Goal: Task Accomplishment & Management: Manage account settings

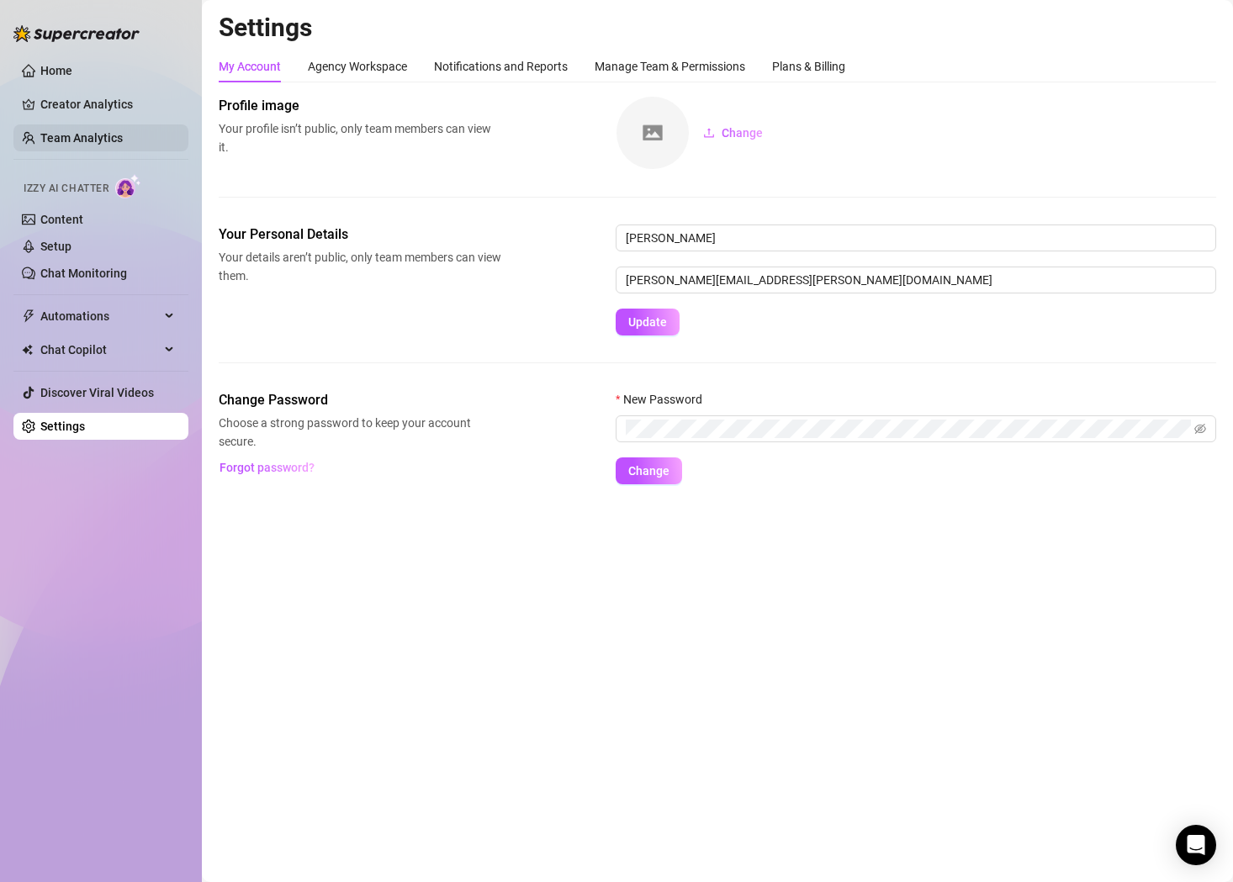
click at [93, 131] on link "Team Analytics" at bounding box center [81, 137] width 82 height 13
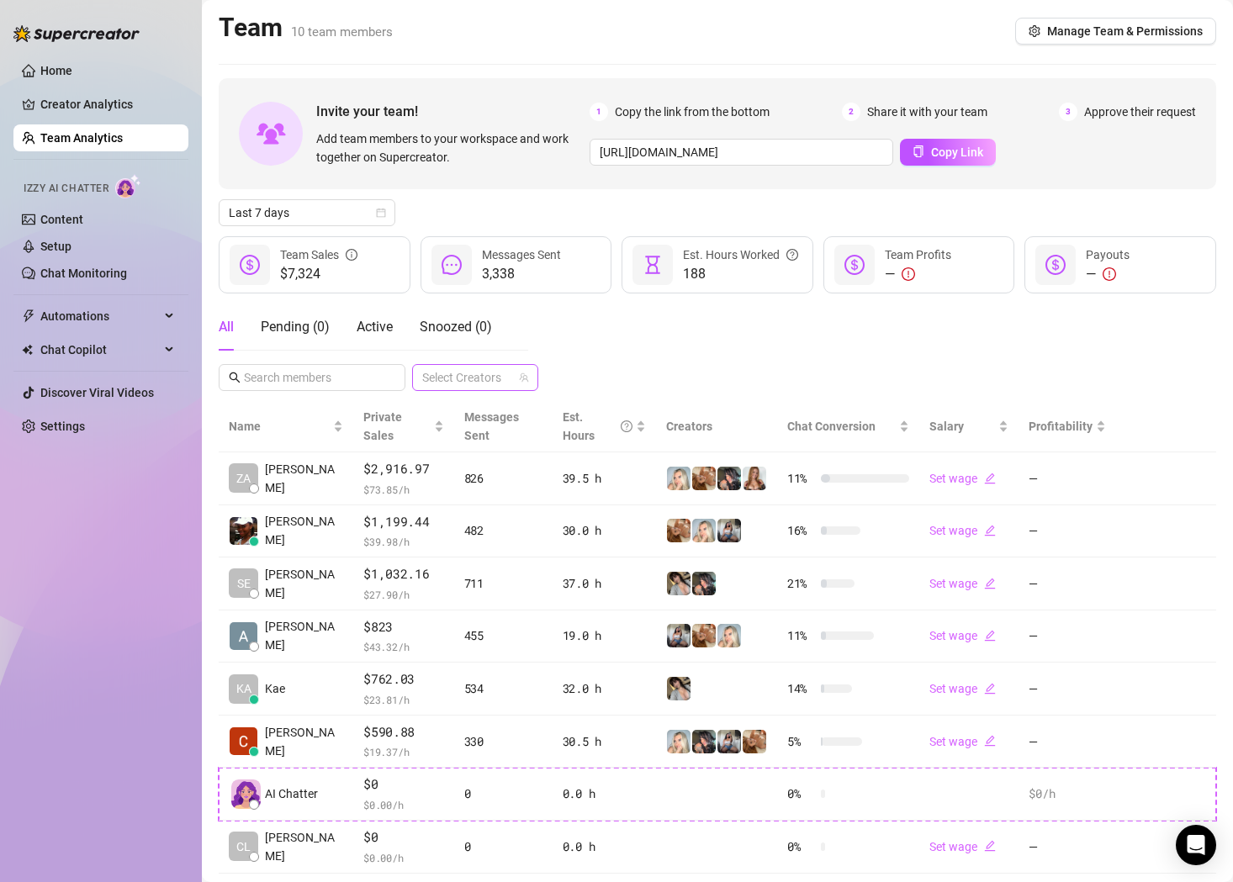
click at [474, 373] on div at bounding box center [467, 378] width 102 height 24
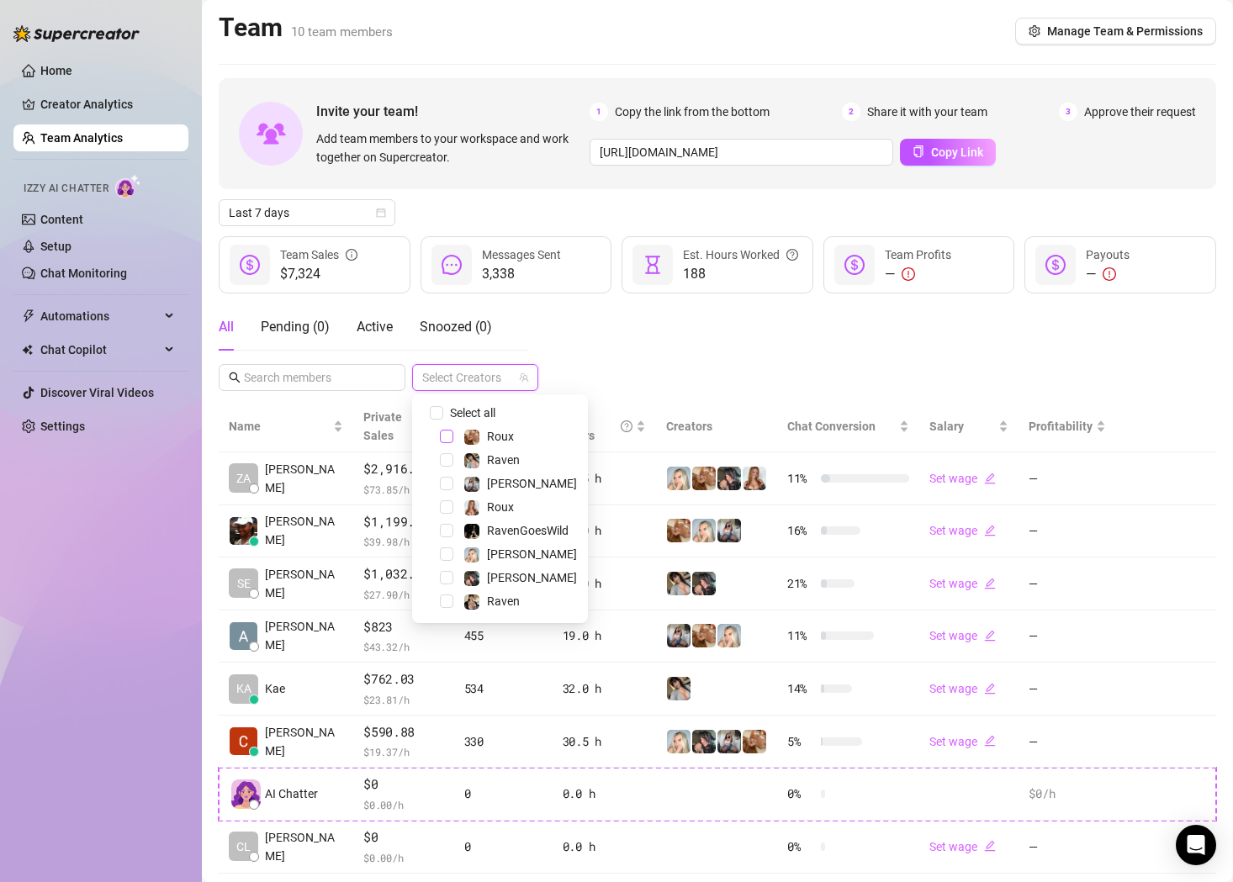
click at [449, 437] on span "Select tree node" at bounding box center [446, 436] width 13 height 13
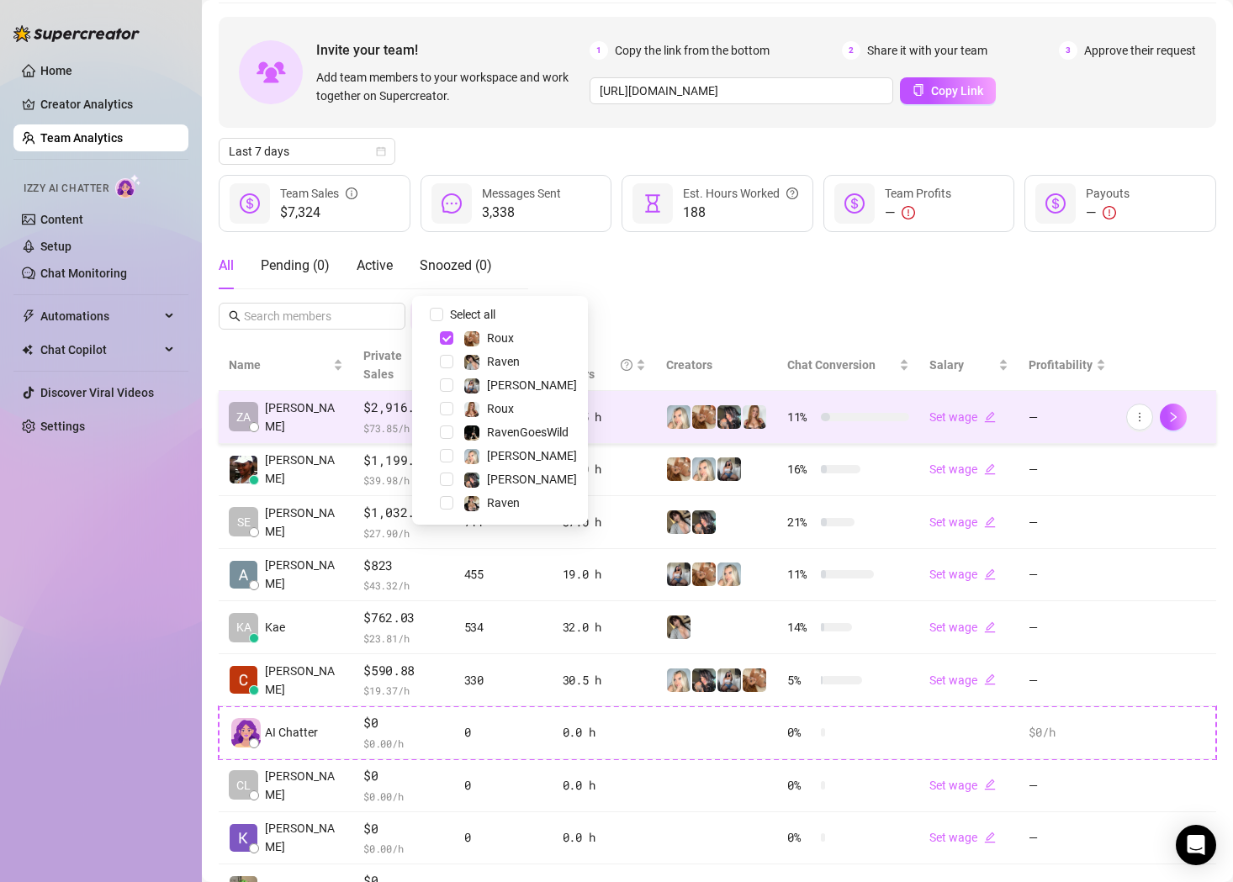
scroll to position [123, 0]
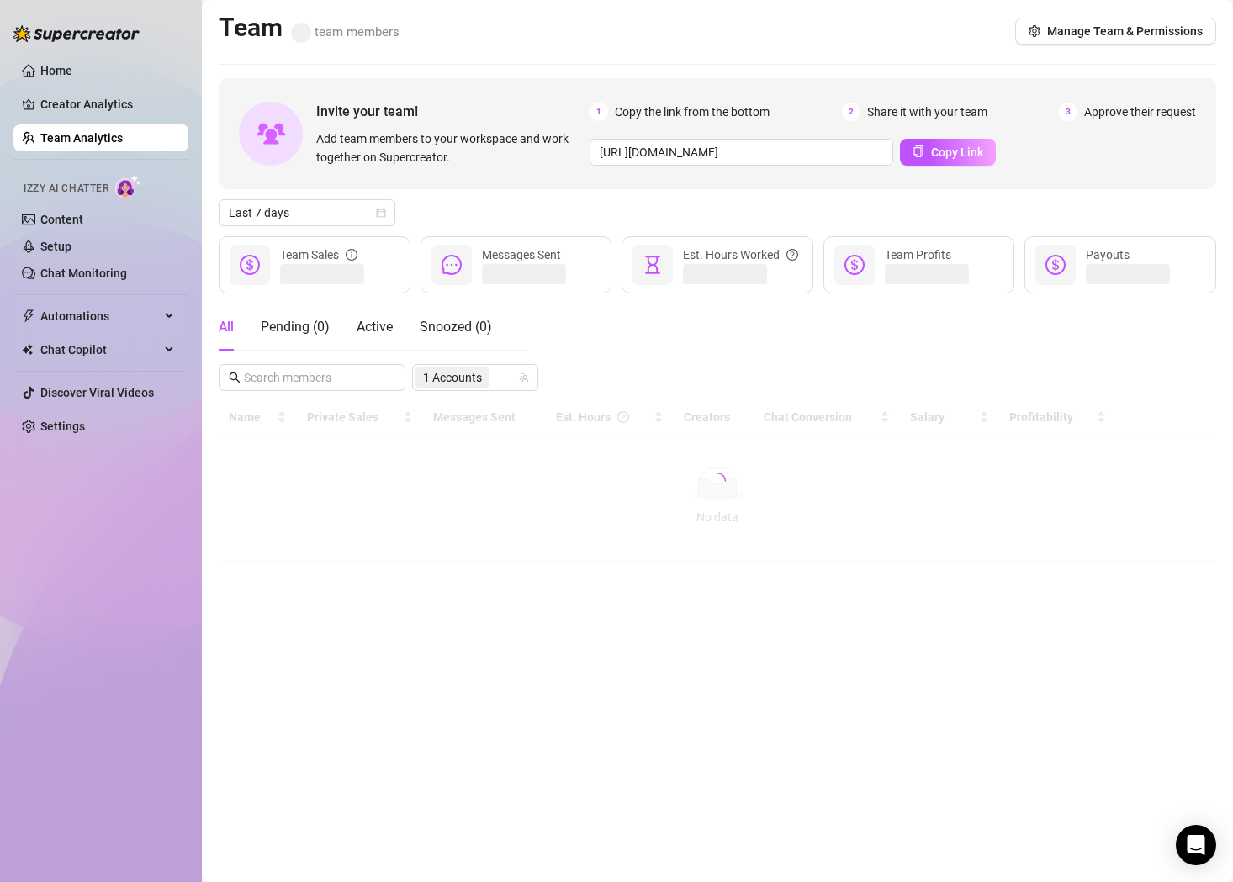
click at [790, 225] on div "Invite your team! Add team members to your workspace and work together on Super…" at bounding box center [718, 319] width 998 height 483
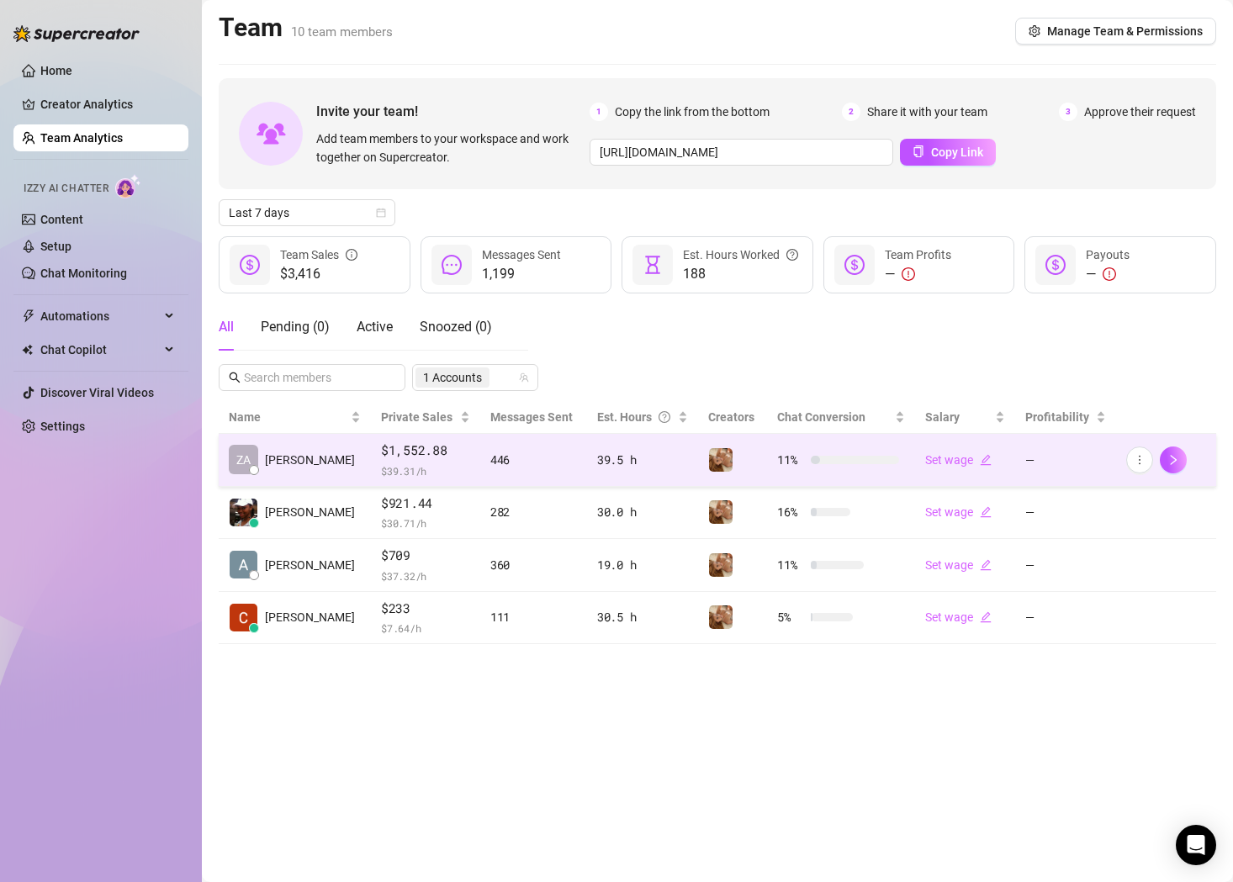
click at [970, 467] on div "Set wage" at bounding box center [965, 460] width 80 height 19
click at [960, 463] on link "Set wage" at bounding box center [958, 459] width 66 height 13
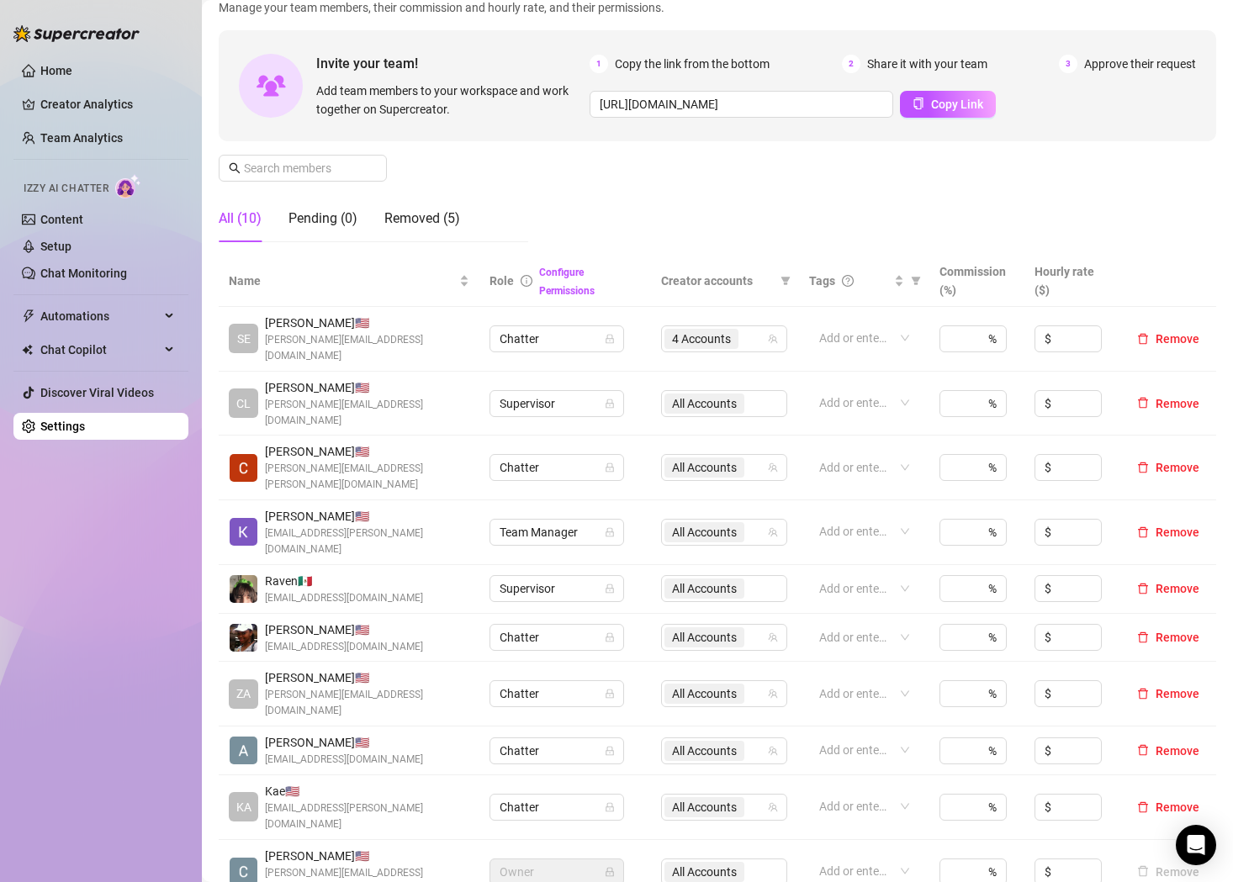
scroll to position [124, 0]
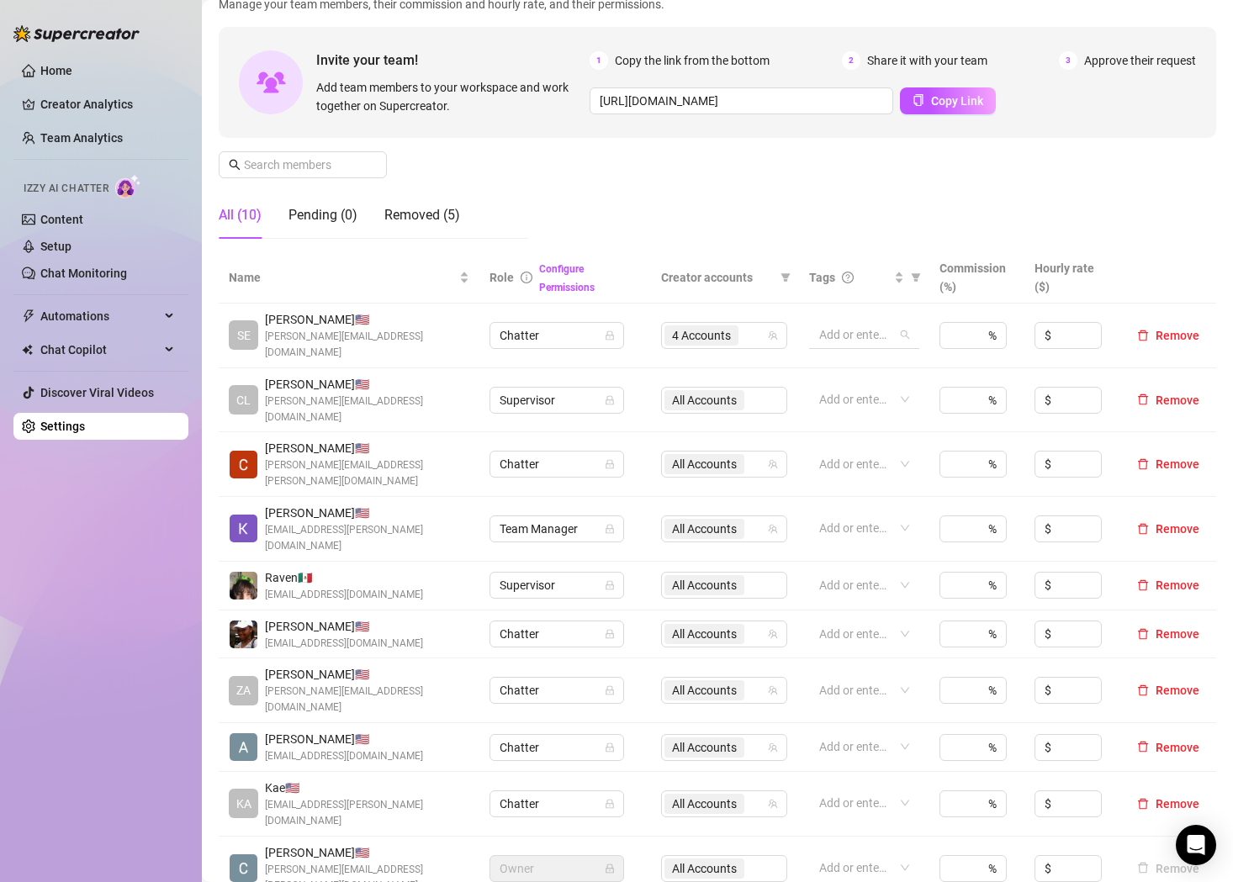
click at [856, 329] on div at bounding box center [856, 335] width 86 height 24
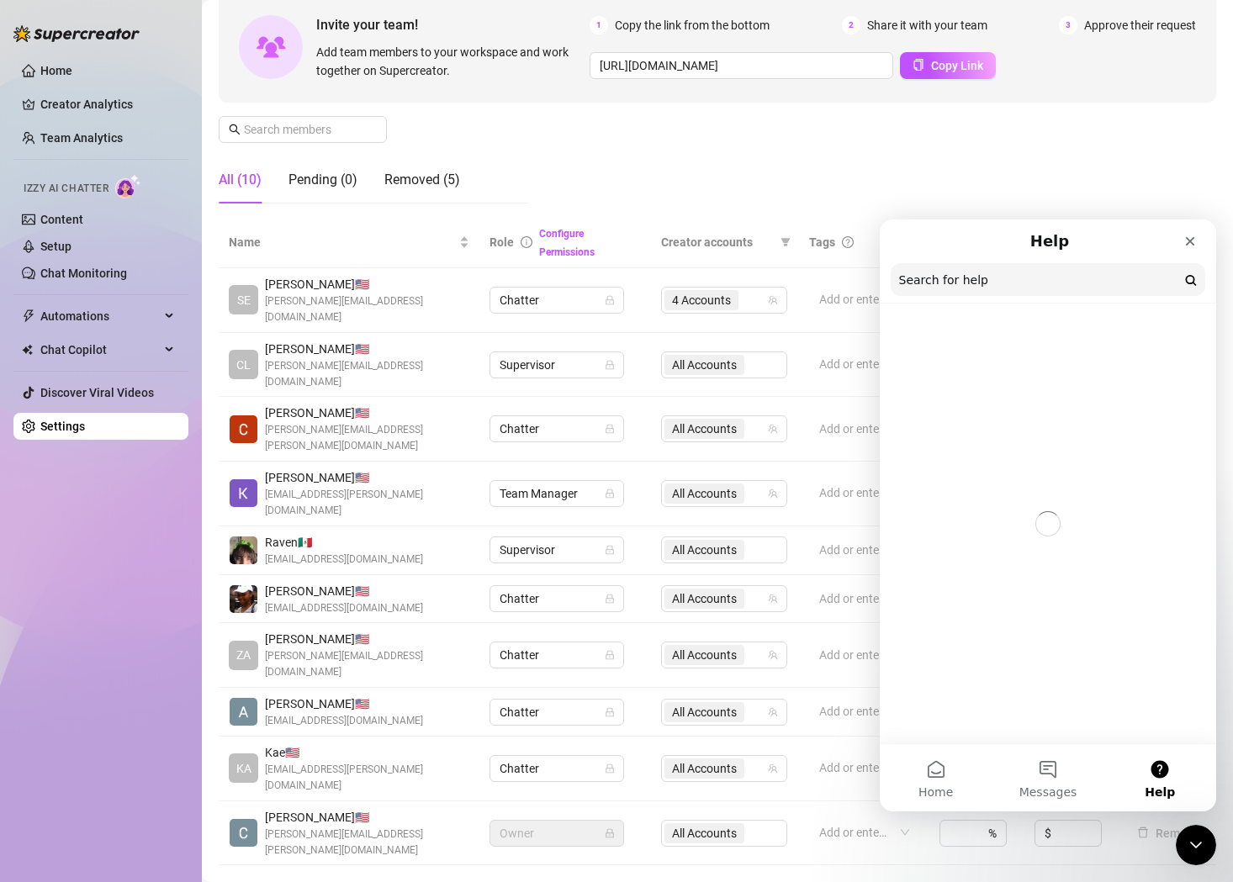
scroll to position [0, 0]
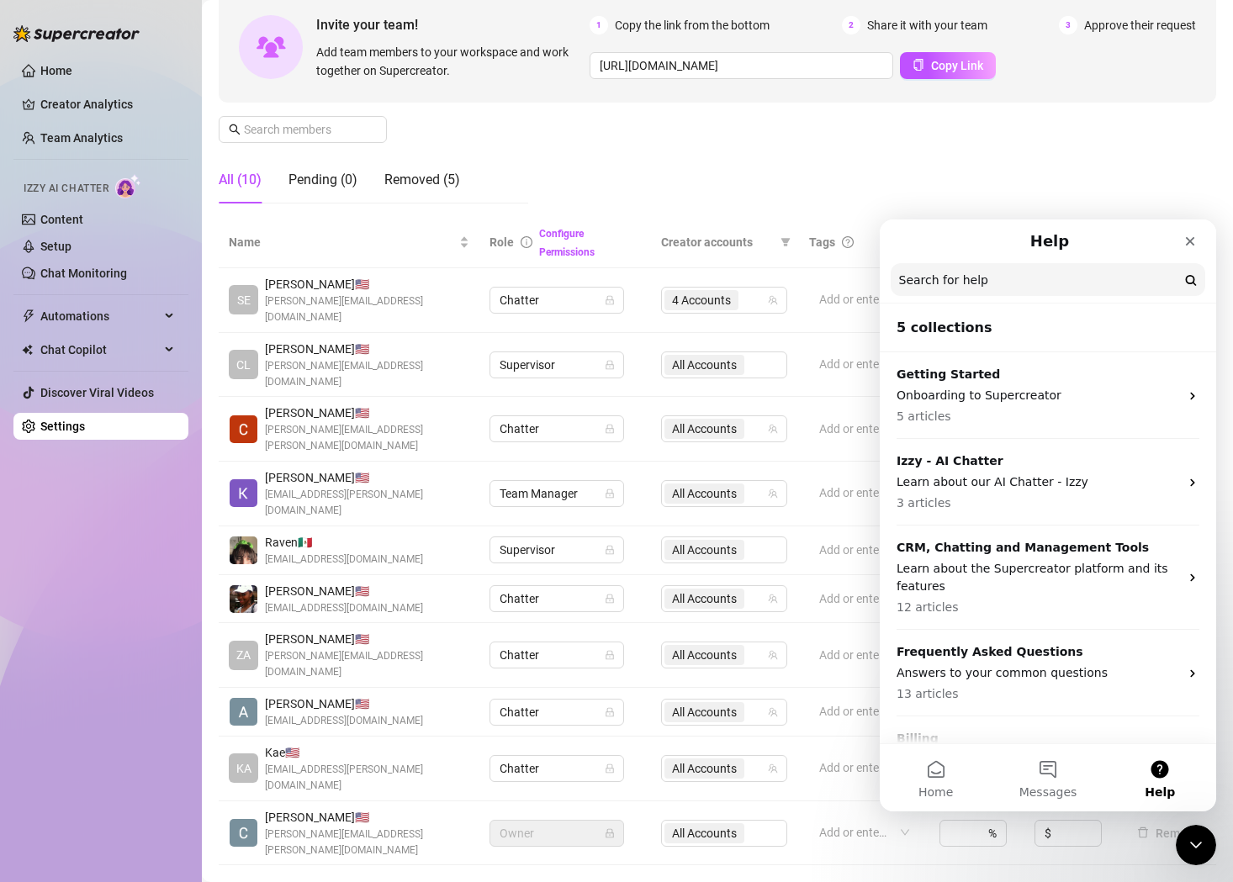
click at [989, 283] on input "Search for help" at bounding box center [1048, 279] width 315 height 33
click at [945, 293] on input "Search for help" at bounding box center [1048, 280] width 313 height 33
type input "p"
type input "commission"
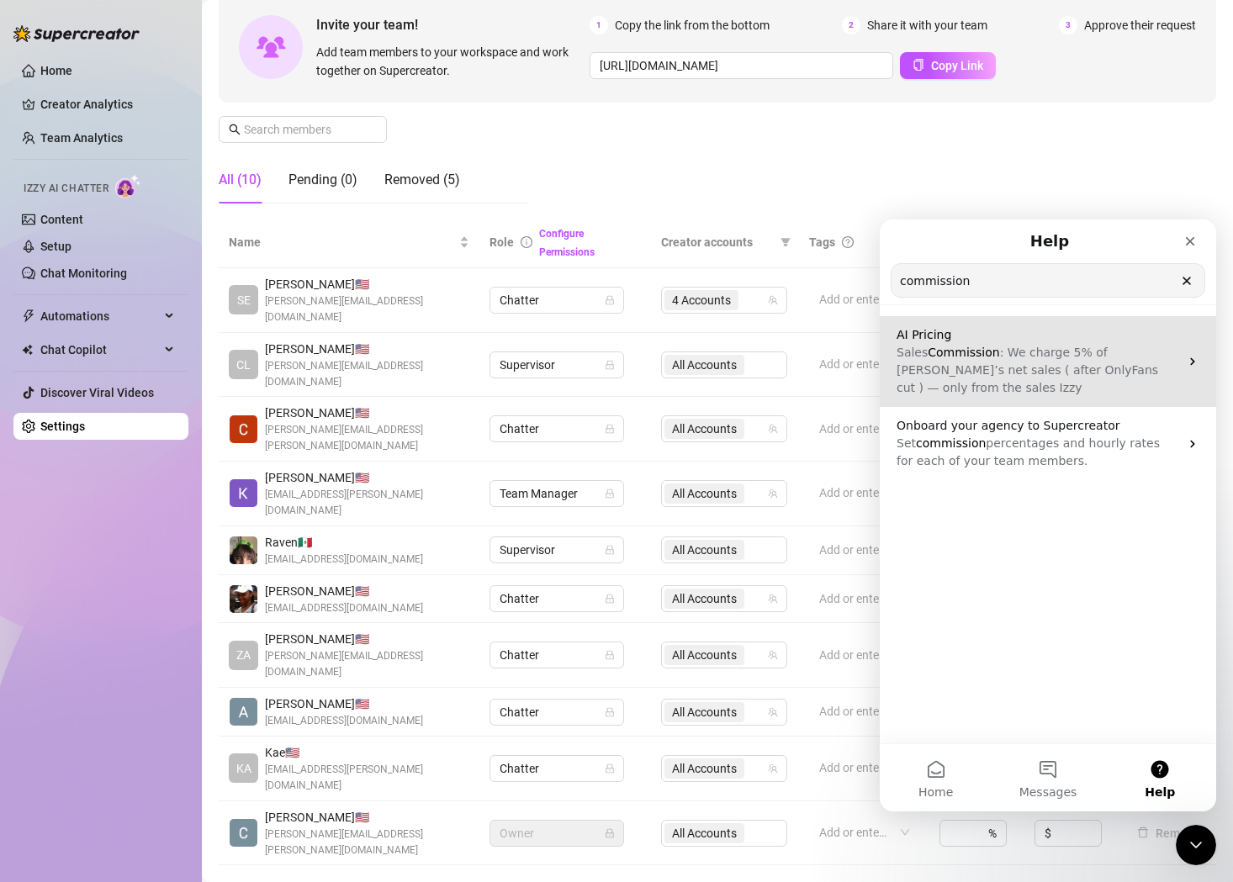
click at [1038, 359] on span ": We charge 5% of [PERSON_NAME]’s net sales ( after OnlyFans cut ) — only from …" at bounding box center [1028, 370] width 262 height 49
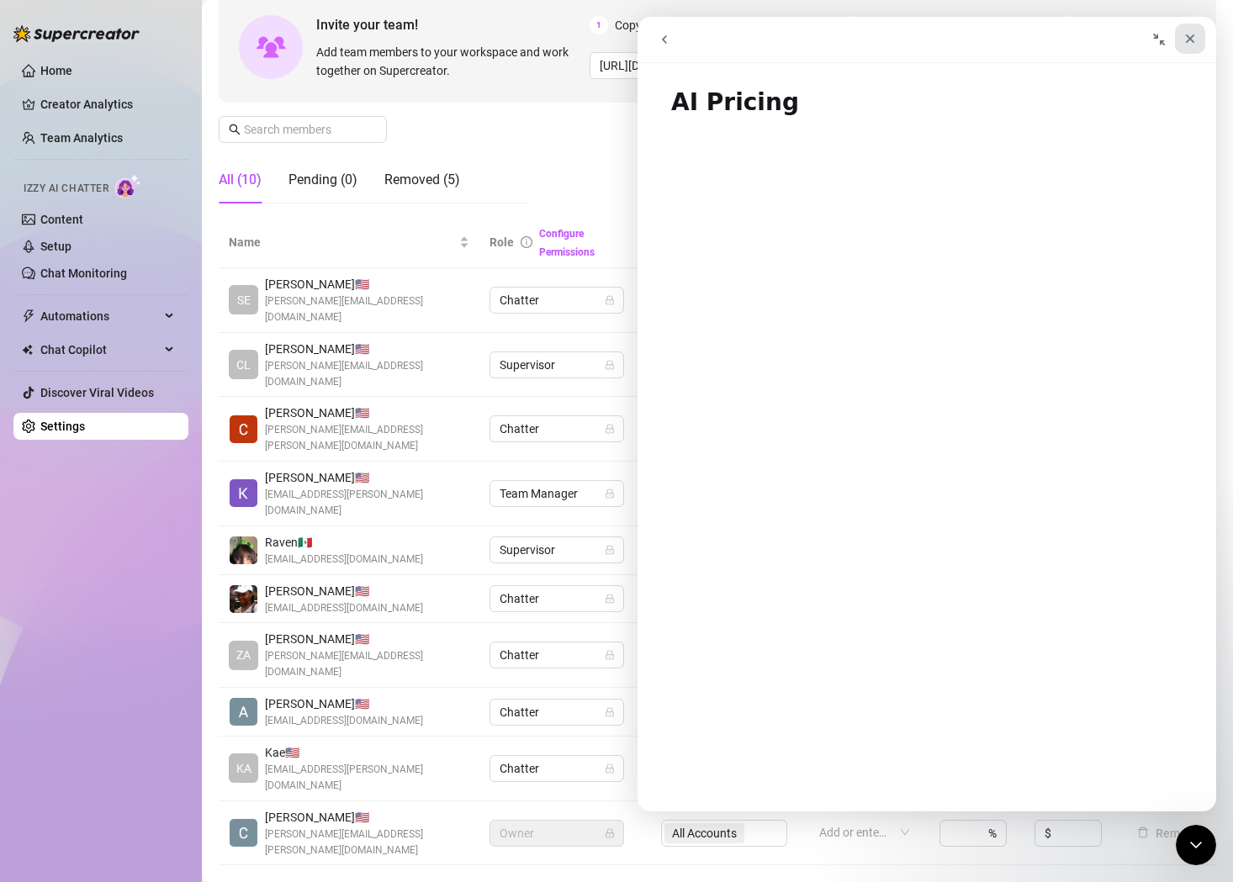
click at [1190, 43] on icon "Close" at bounding box center [1189, 38] width 13 height 13
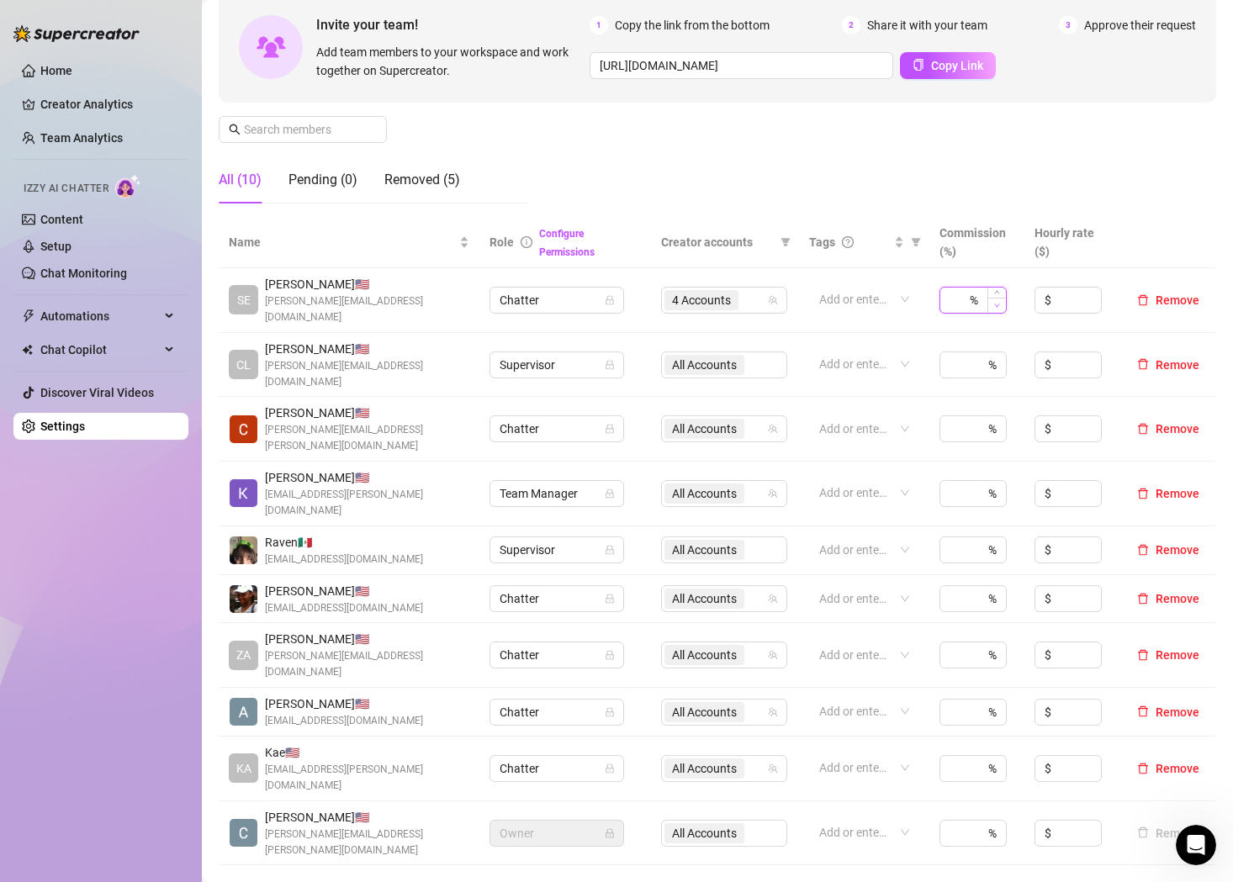
type input "0"
click at [993, 298] on span "Decrease Value" at bounding box center [996, 305] width 19 height 15
click at [1193, 845] on icon "Open Intercom Messenger" at bounding box center [1194, 842] width 12 height 13
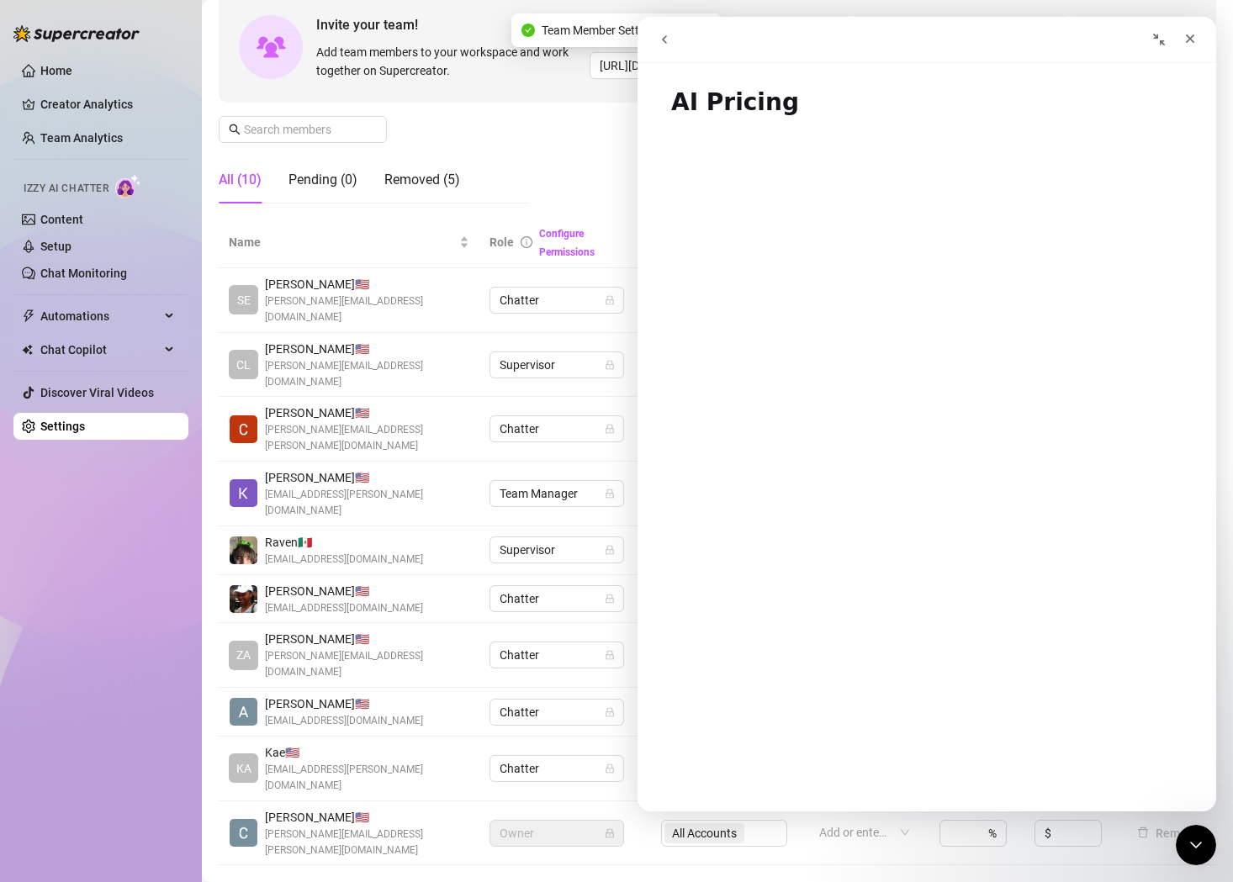
click at [660, 38] on icon "go back" at bounding box center [664, 39] width 13 height 13
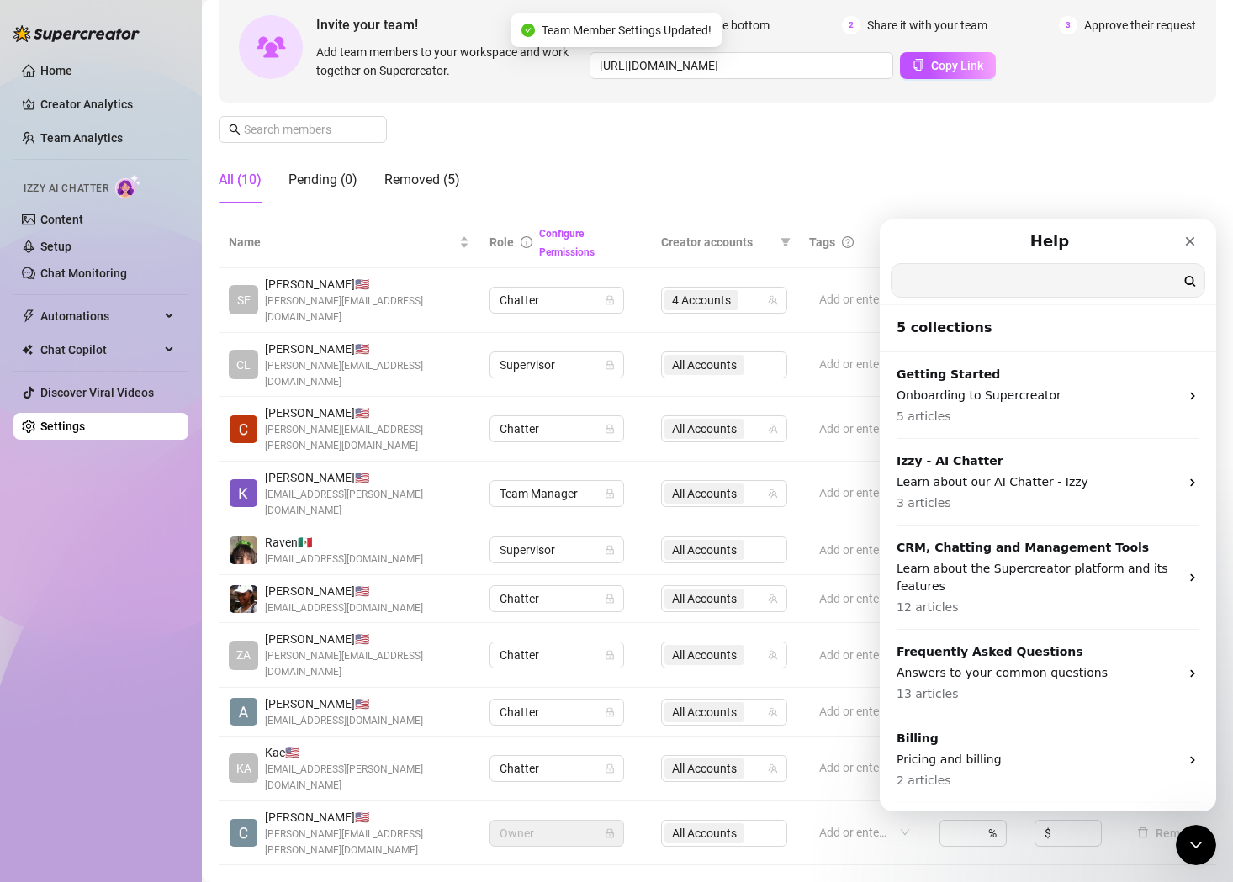
click at [1083, 283] on input "Search for help" at bounding box center [1048, 280] width 313 height 33
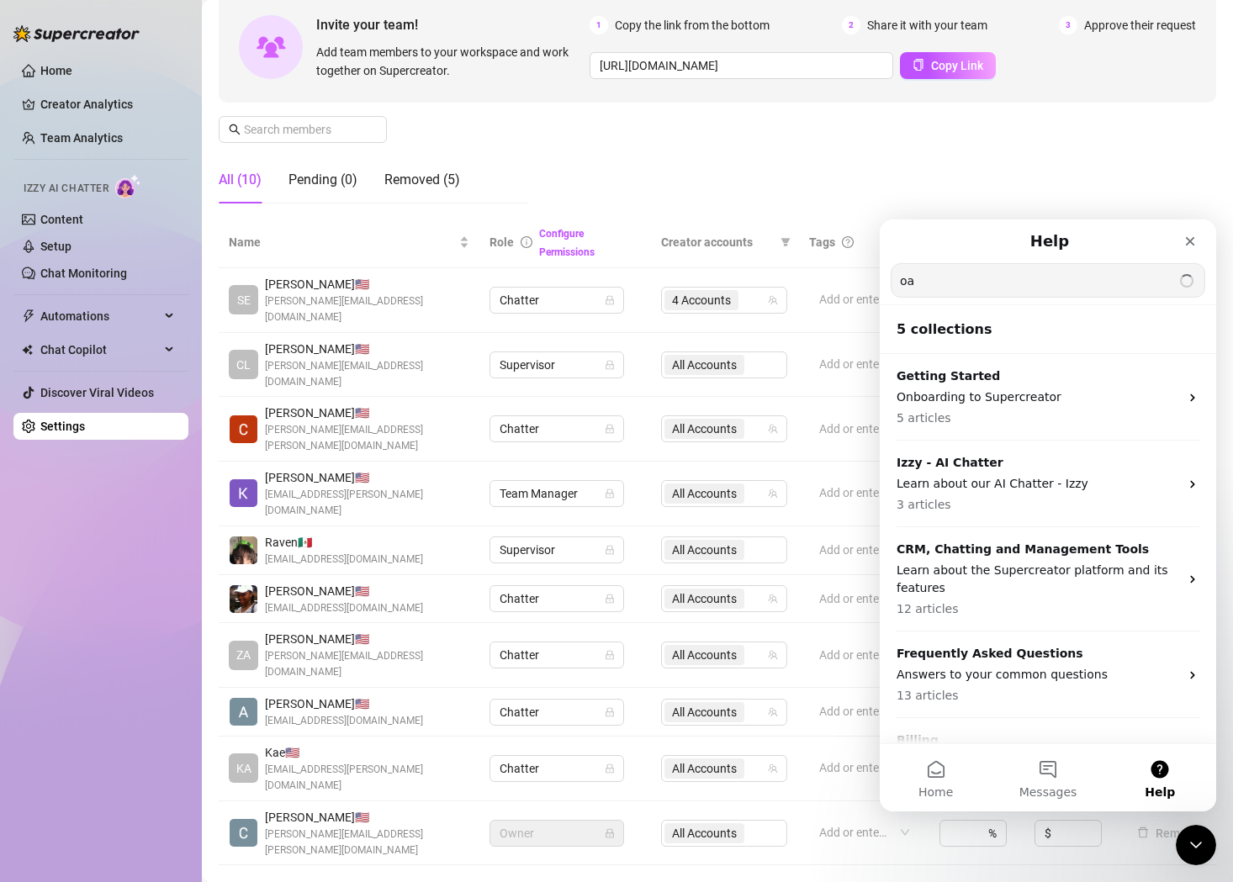
type input "o"
type input "paying chatters"
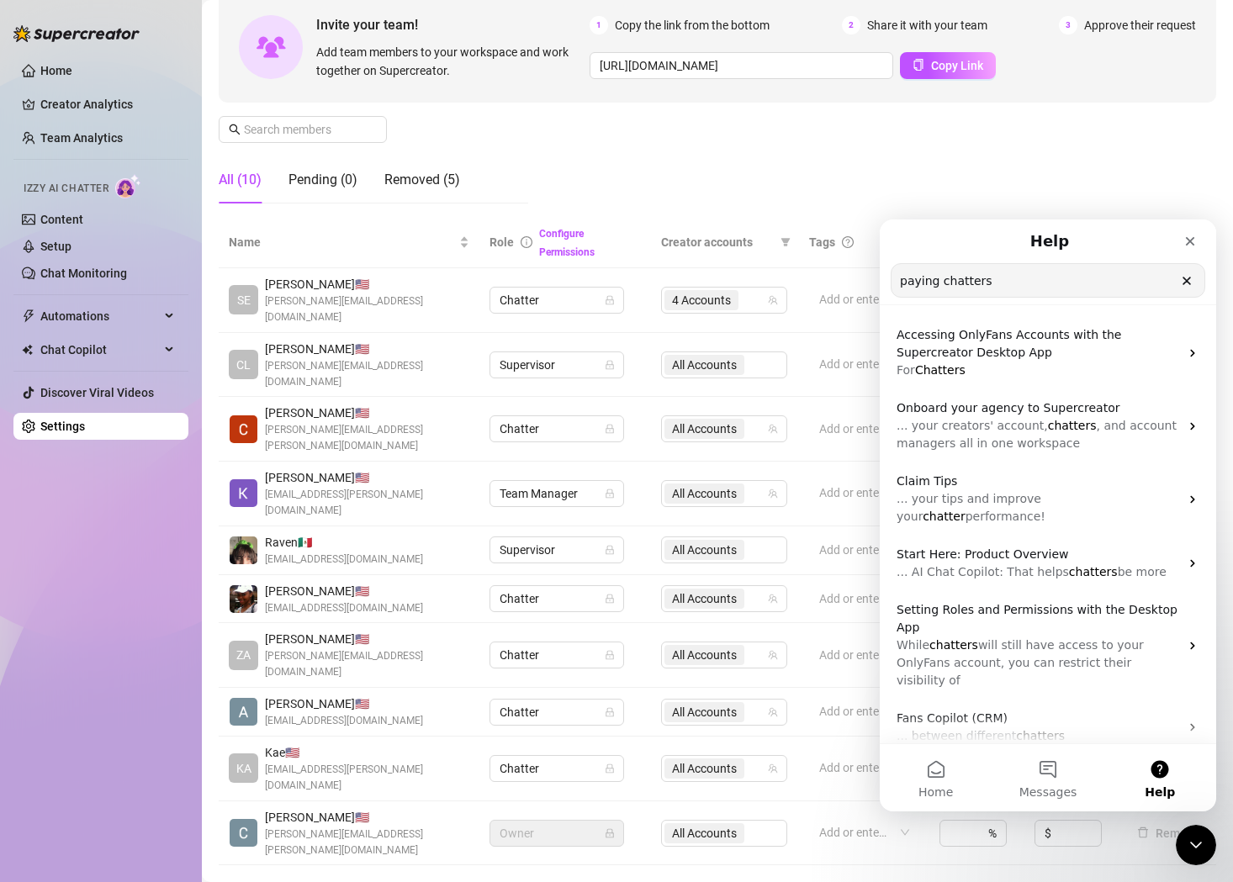
click at [1044, 273] on input "paying chatters" at bounding box center [1048, 280] width 313 height 33
click at [1193, 226] on div "Close" at bounding box center [1190, 241] width 30 height 30
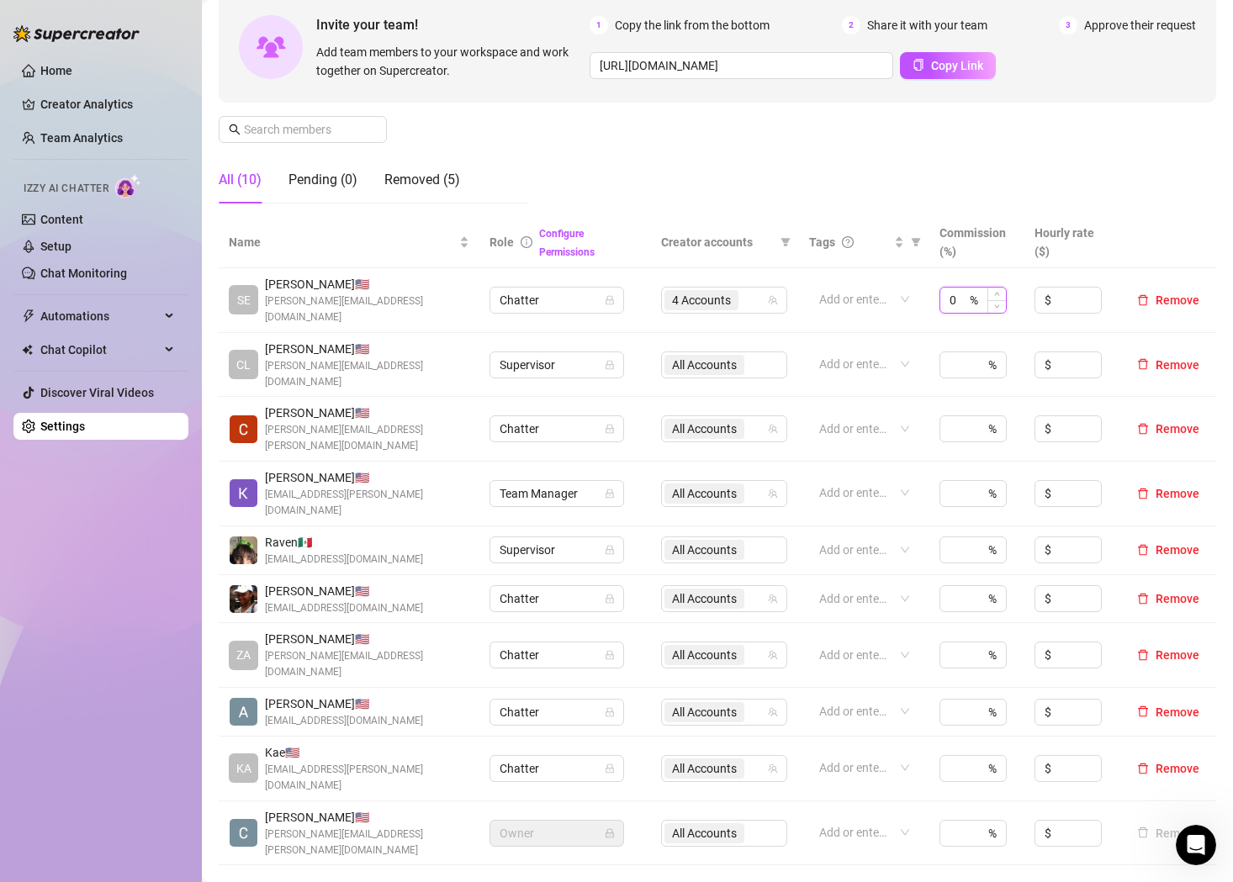
click at [954, 295] on input "0" at bounding box center [958, 300] width 17 height 25
click at [78, 132] on link "Team Analytics" at bounding box center [81, 137] width 82 height 13
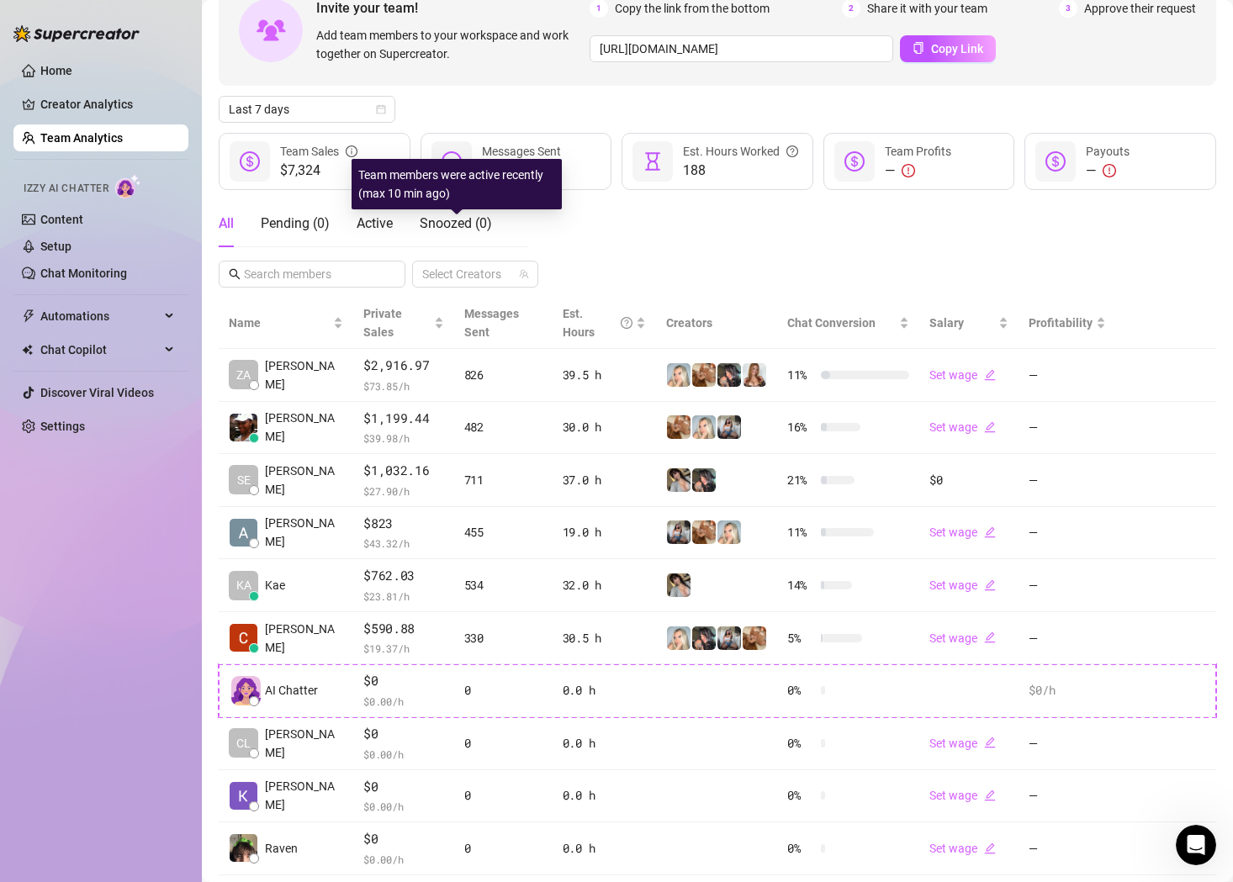
scroll to position [99, 0]
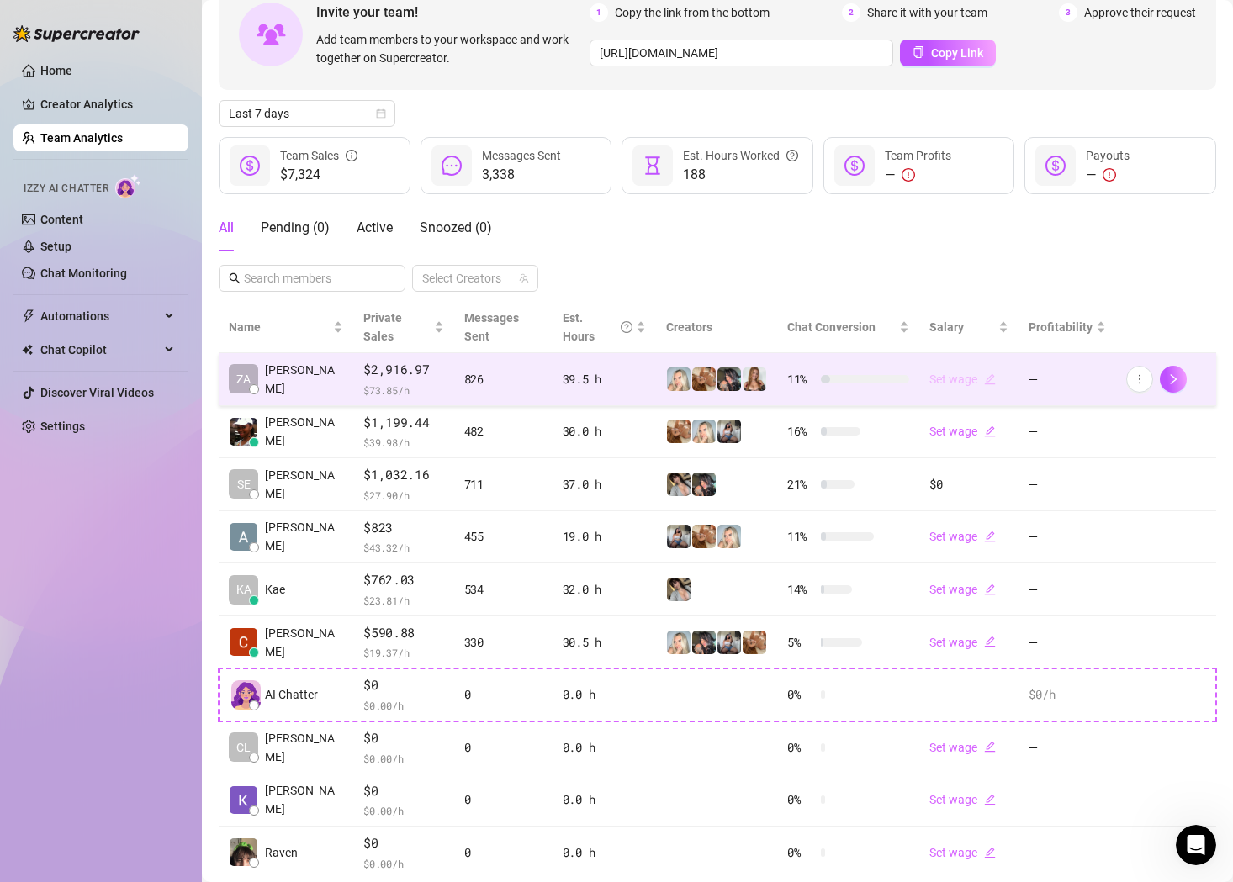
click at [984, 373] on icon "edit" at bounding box center [990, 379] width 12 height 12
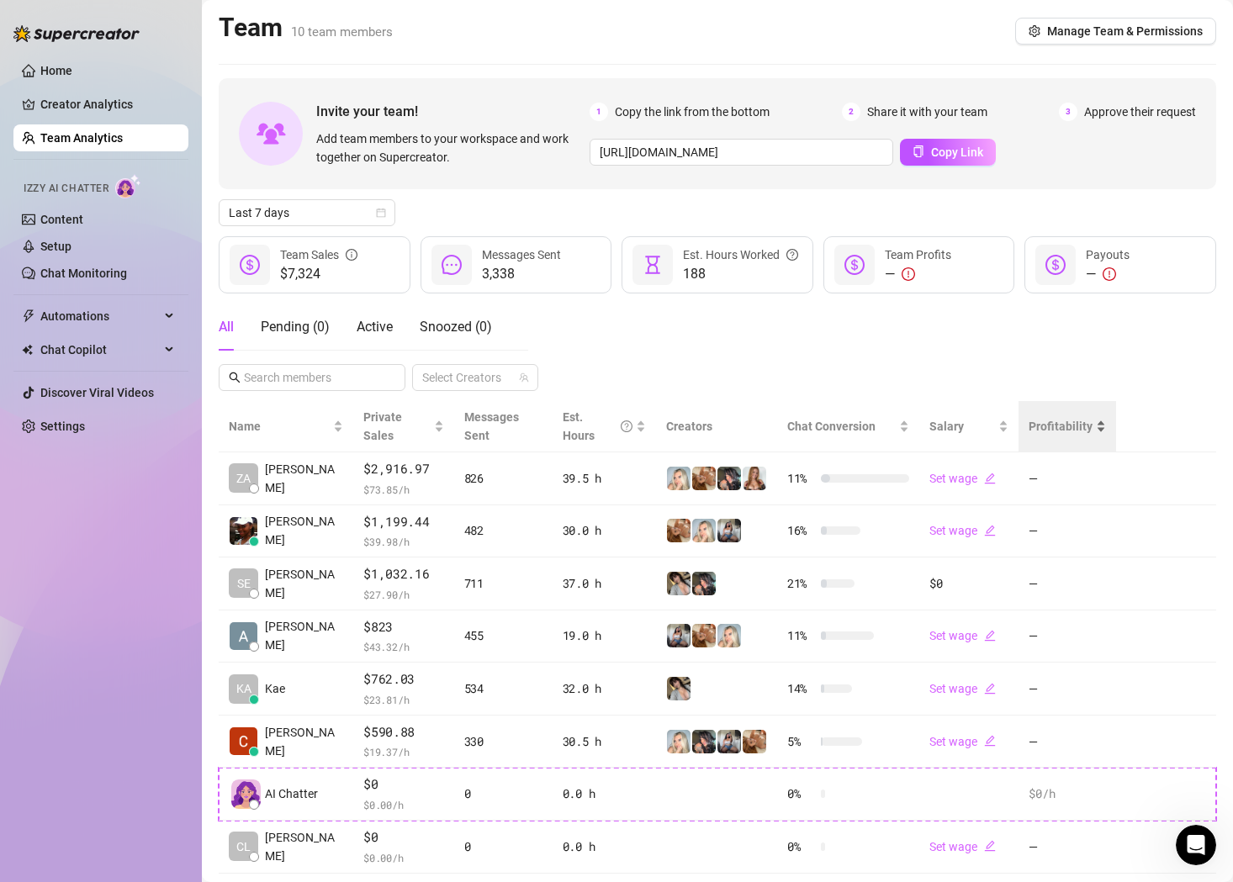
click at [1067, 431] on div "Profitability" at bounding box center [1067, 426] width 77 height 19
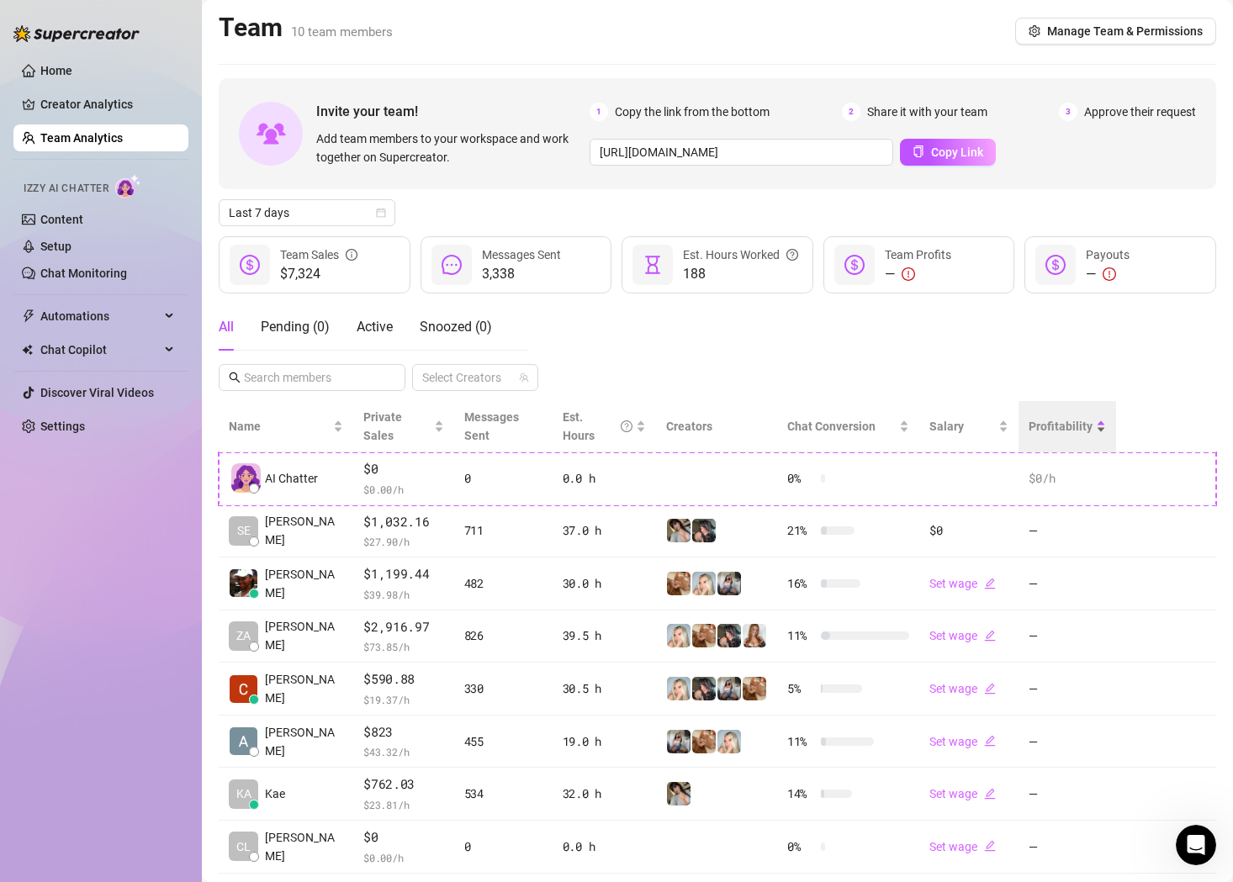
click at [1067, 431] on div "Profitability" at bounding box center [1067, 426] width 77 height 19
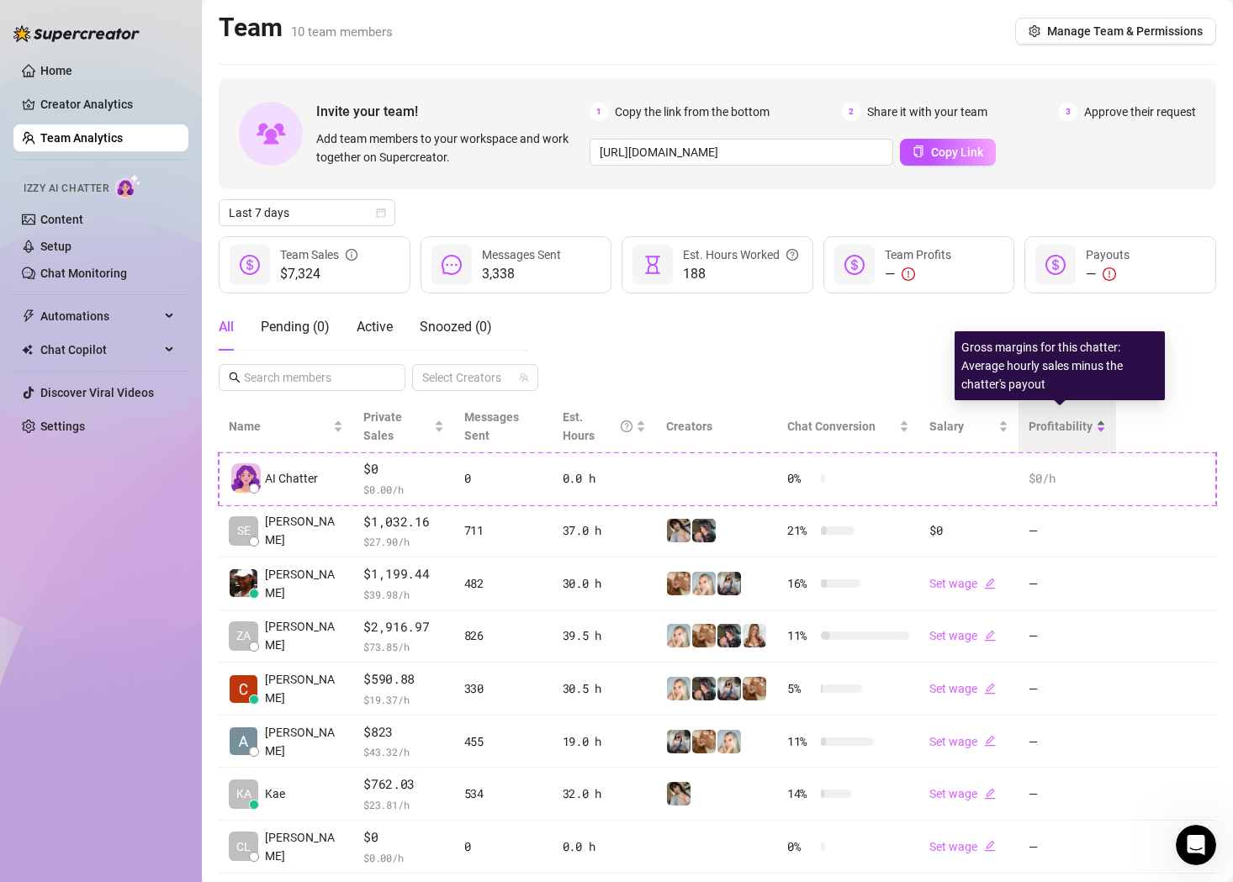
click at [1089, 420] on span "Profitability" at bounding box center [1061, 426] width 64 height 13
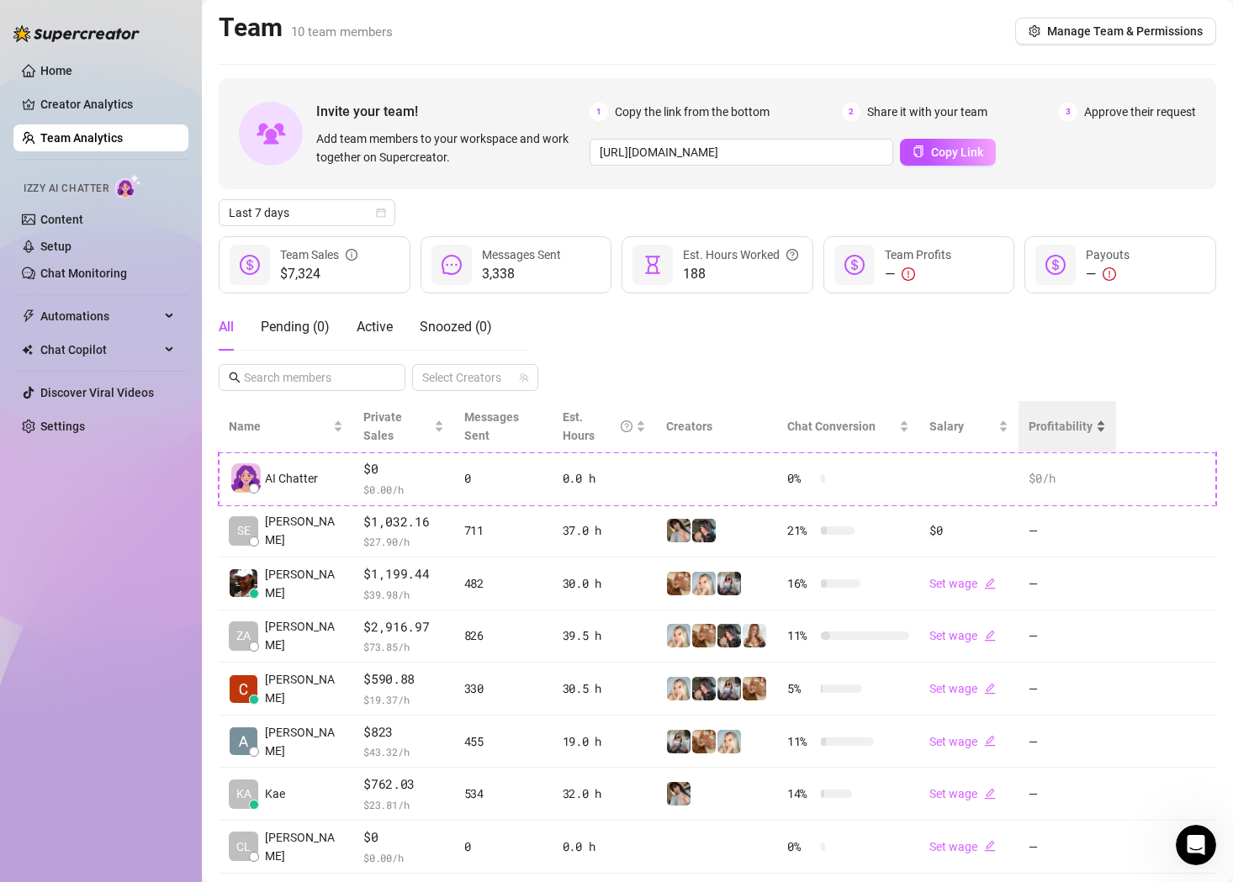
click at [1093, 417] on div "Profitability" at bounding box center [1067, 426] width 77 height 19
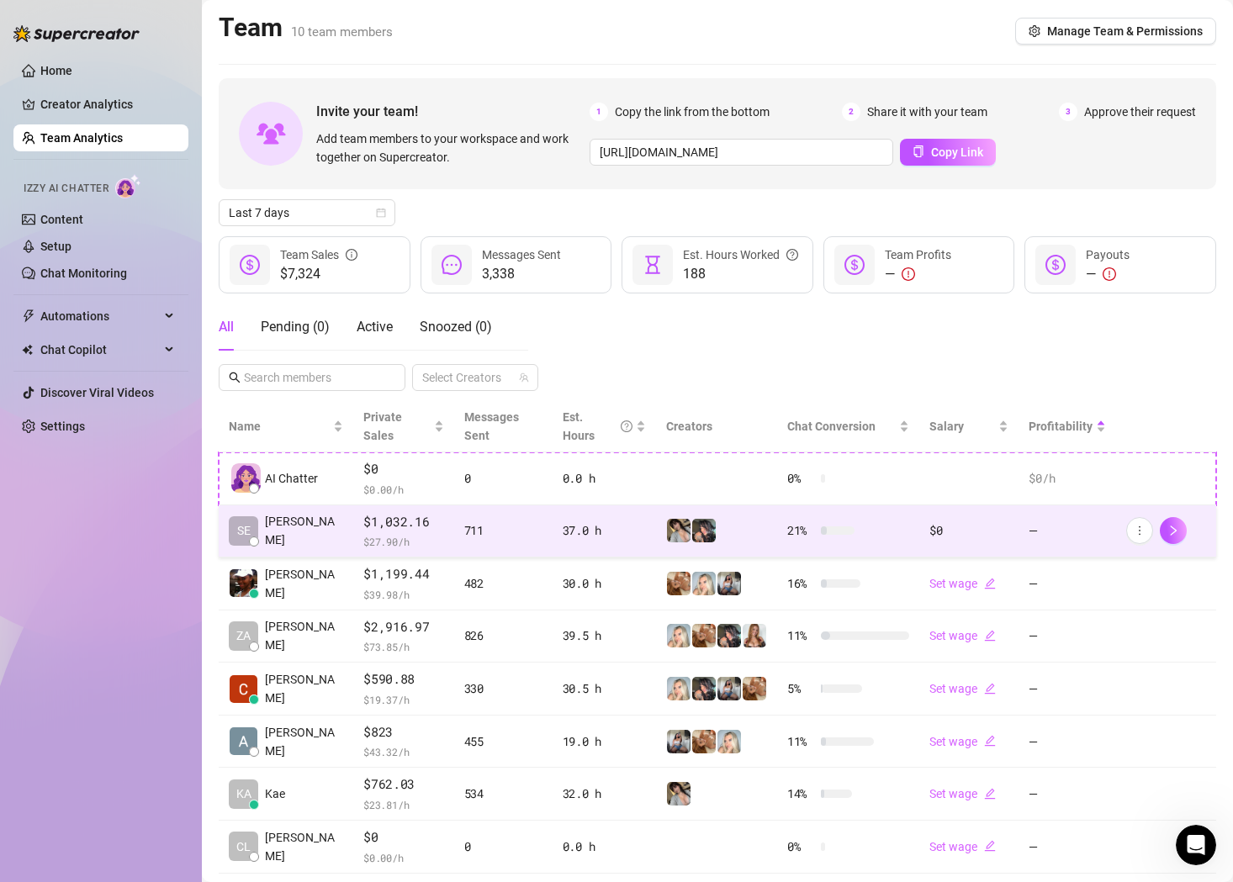
click at [1082, 522] on td "—" at bounding box center [1068, 532] width 98 height 53
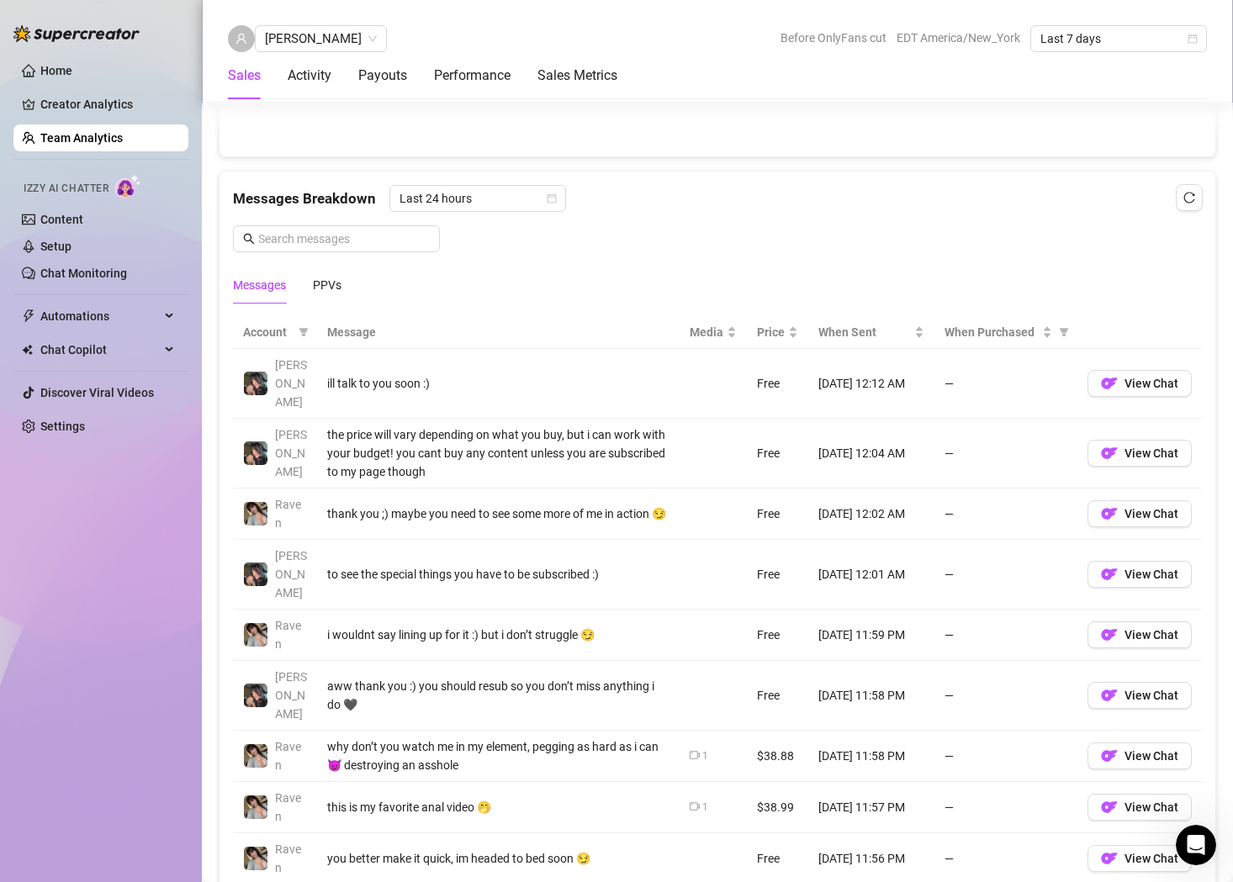
scroll to position [1051, 0]
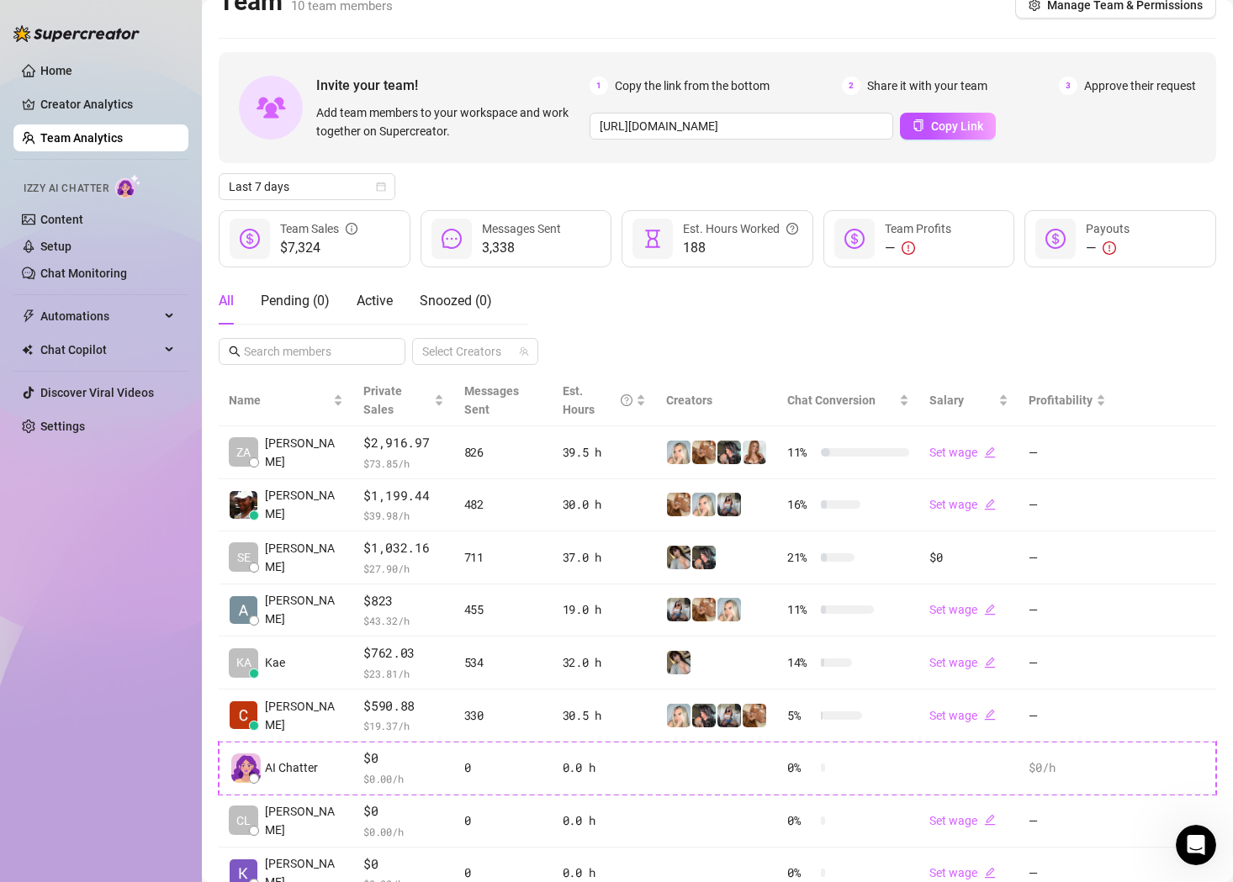
scroll to position [29, 0]
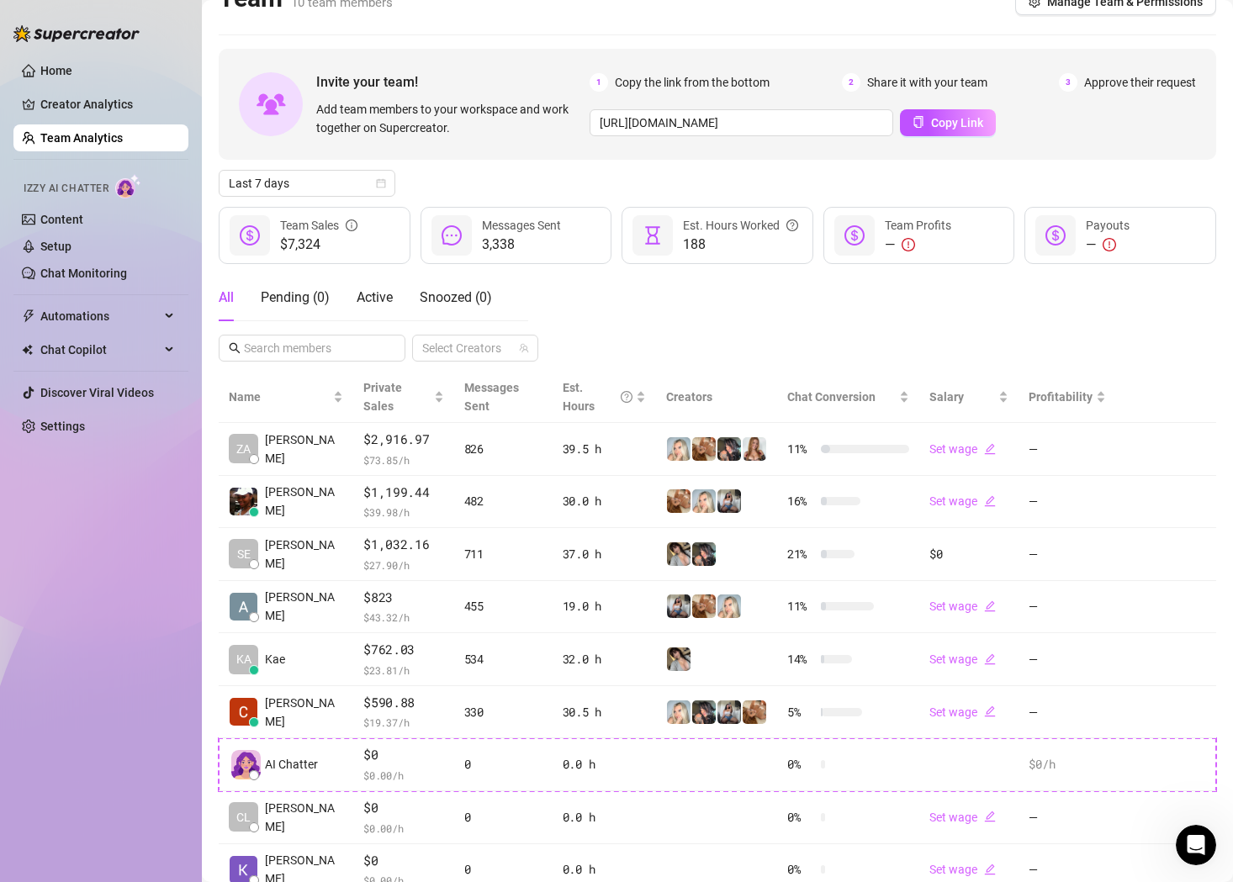
click at [1115, 257] on div "— Payouts" at bounding box center [1121, 235] width 192 height 57
click at [1104, 240] on icon "exclamation-circle" at bounding box center [1109, 244] width 13 height 13
click at [1128, 235] on div "—" at bounding box center [1108, 245] width 44 height 20
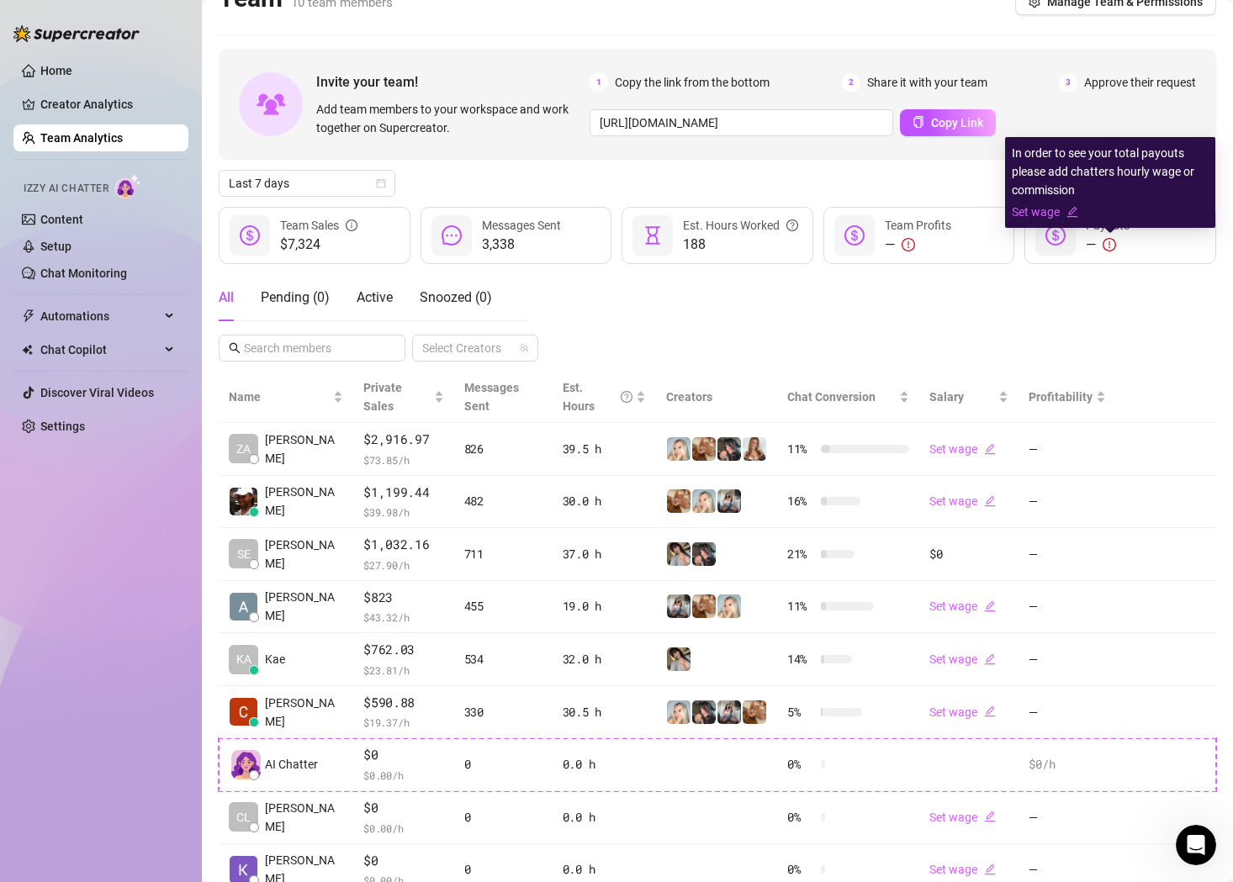
click at [1111, 243] on icon "exclamation-circle" at bounding box center [1109, 244] width 13 height 13
click at [1062, 215] on link "Set wage" at bounding box center [1110, 212] width 197 height 19
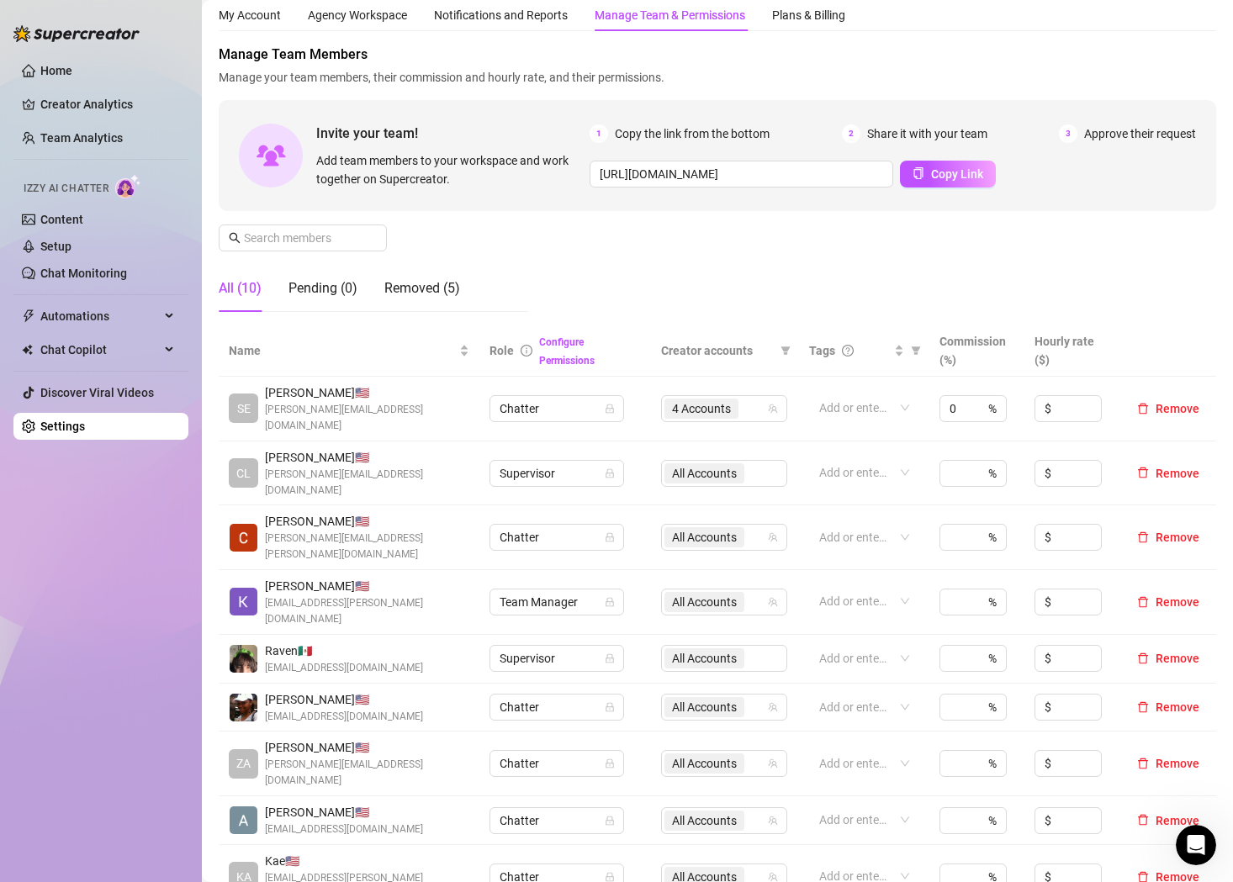
scroll to position [54, 0]
